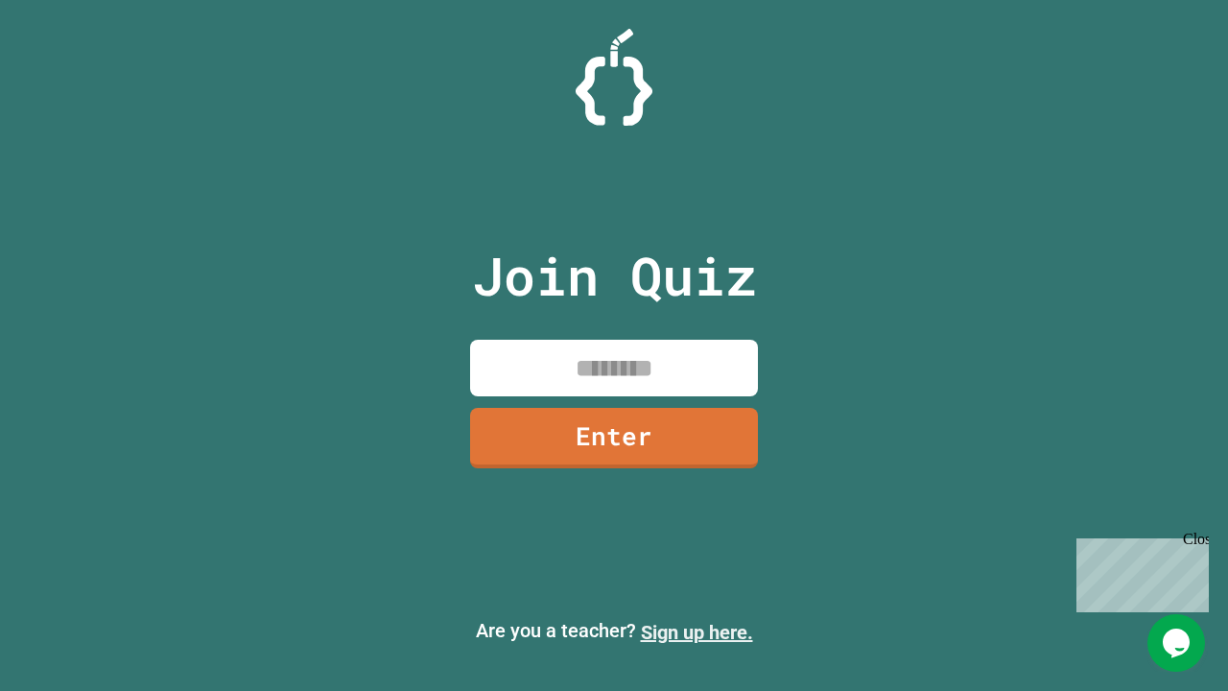
click at [696, 632] on link "Sign up here." at bounding box center [697, 632] width 112 height 23
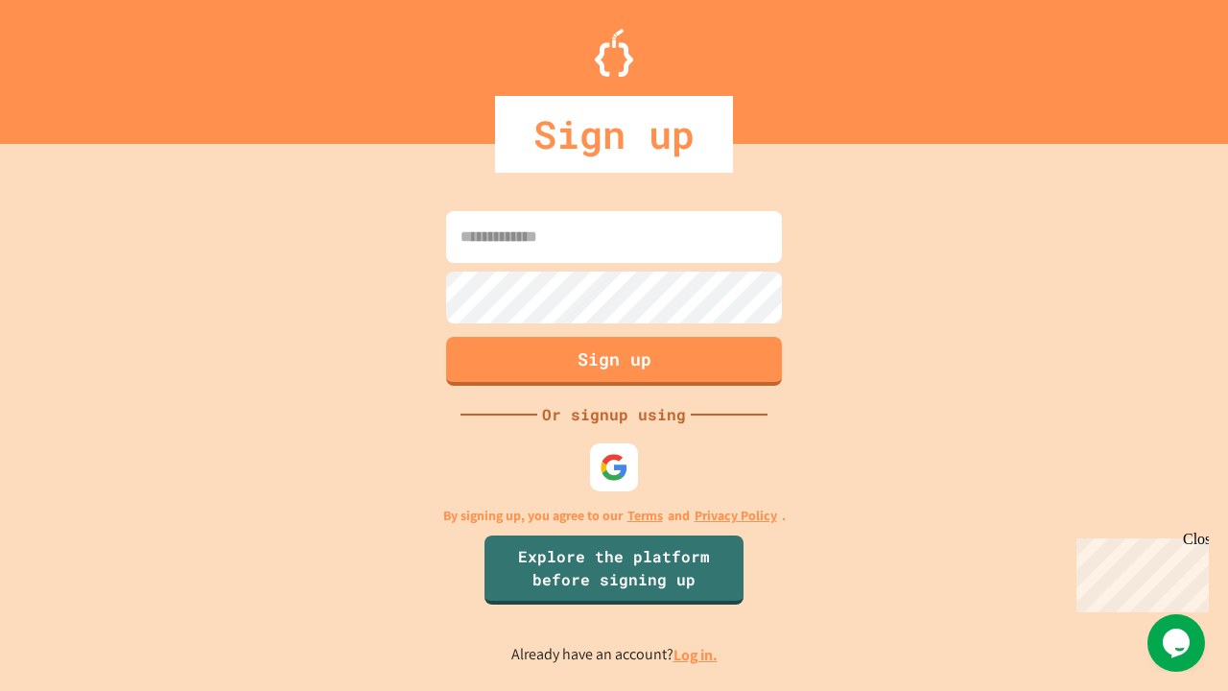
click at [696, 654] on link "Log in." at bounding box center [695, 655] width 44 height 20
